Goal: Information Seeking & Learning: Find contact information

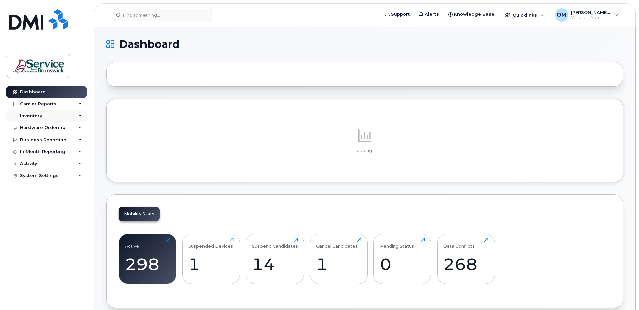
click at [35, 115] on div "Inventory" at bounding box center [31, 115] width 22 height 5
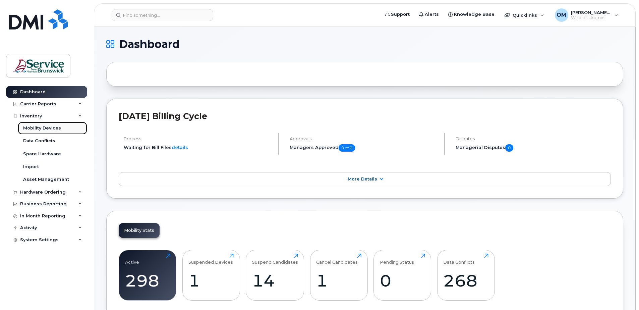
click at [36, 128] on div "Mobility Devices" at bounding box center [42, 128] width 38 height 6
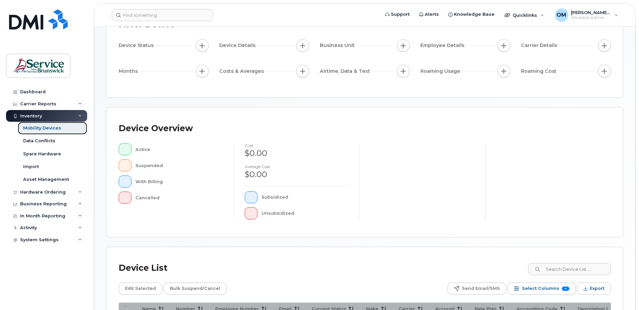
scroll to position [67, 0]
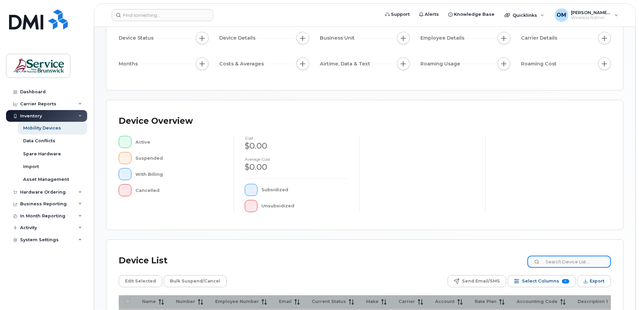
click at [562, 260] on input at bounding box center [568, 261] width 83 height 12
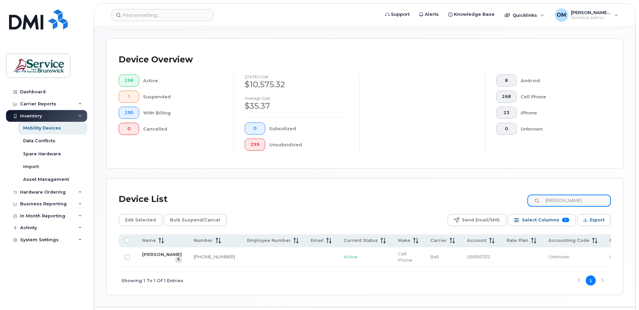
scroll to position [151, 0]
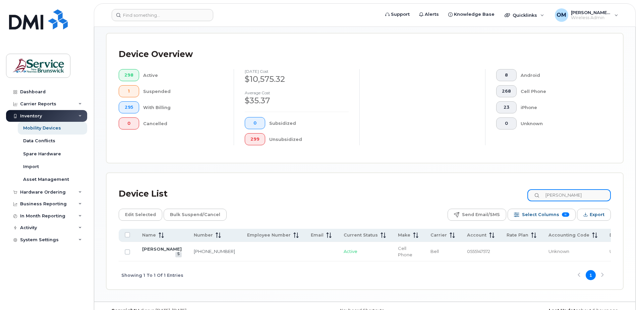
type input "[PERSON_NAME]"
click at [149, 251] on td "[PERSON_NAME]" at bounding box center [162, 251] width 52 height 19
drag, startPoint x: 430, startPoint y: 251, endPoint x: 456, endPoint y: 253, distance: 25.9
click at [461, 253] on td "0555147572" at bounding box center [481, 251] width 40 height 19
copy span "0555147572"
